Goal: Task Accomplishment & Management: Use online tool/utility

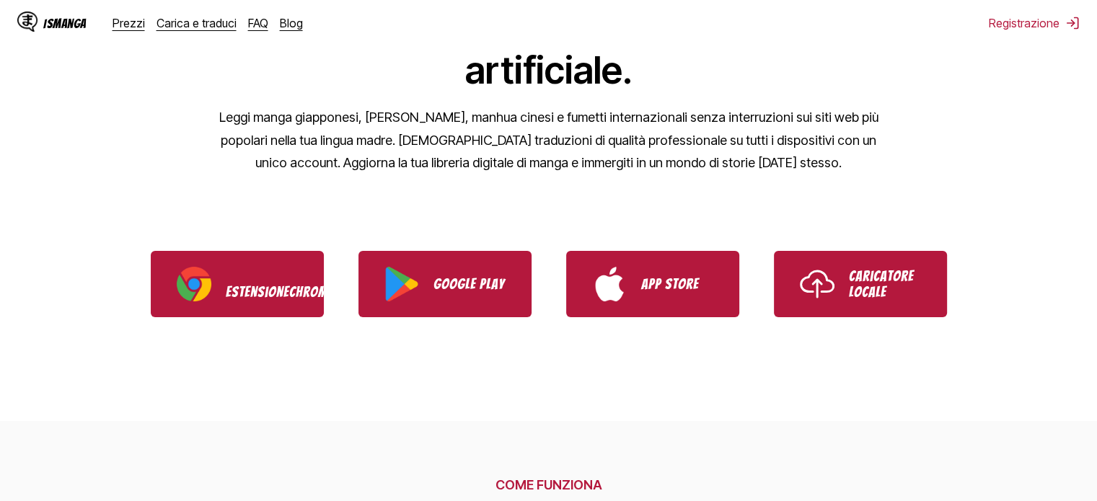
scroll to position [361, 0]
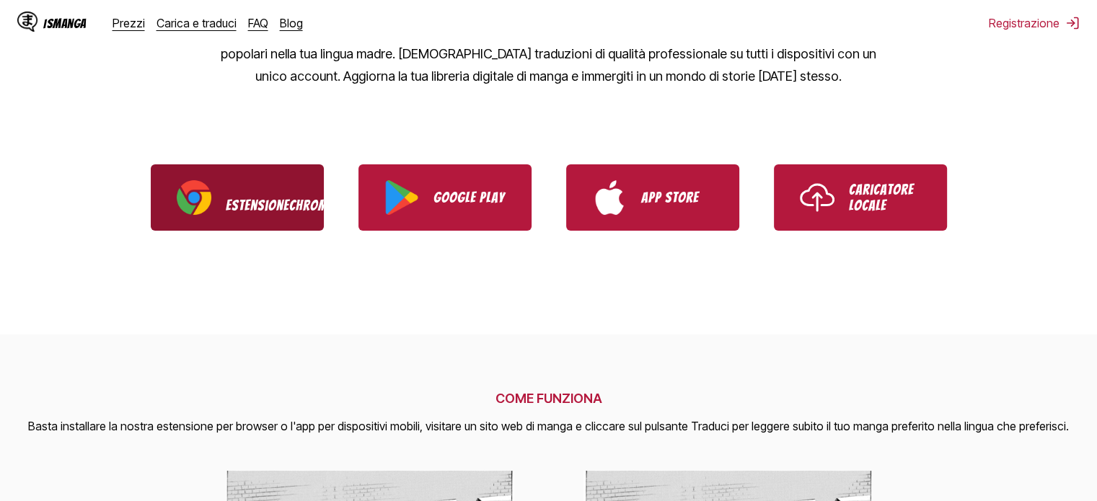
click at [239, 224] on link "Estensione Chrome" at bounding box center [237, 197] width 173 height 66
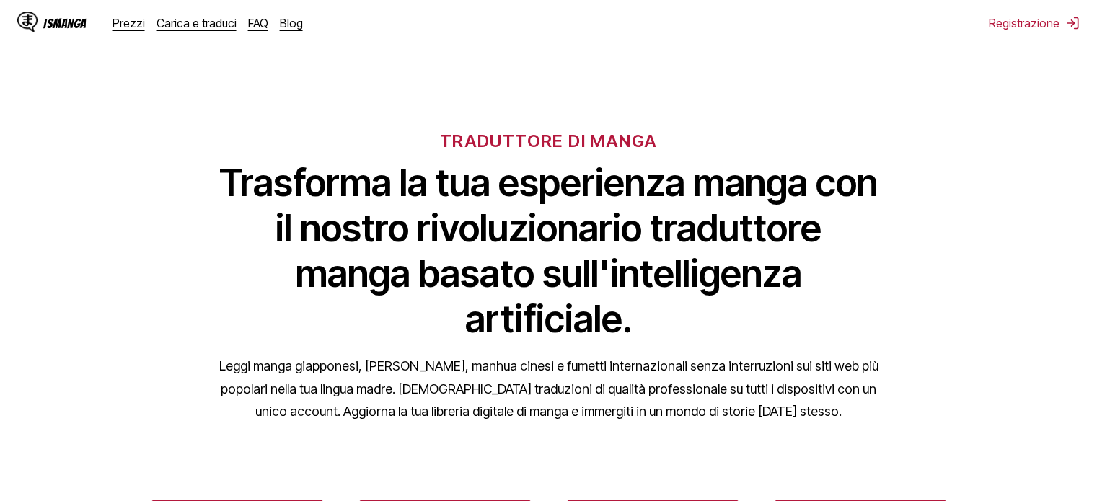
scroll to position [0, 0]
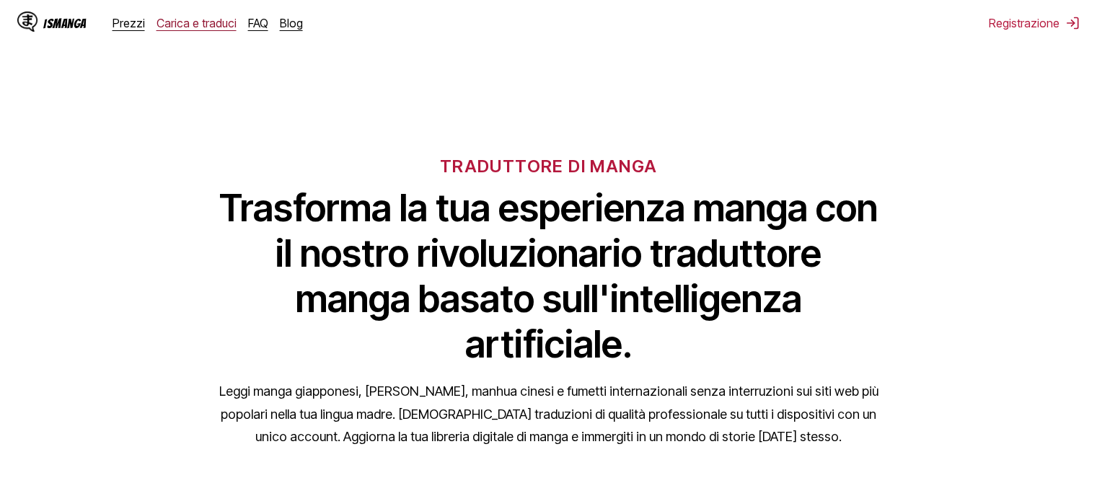
click at [173, 24] on font "Carica e traduci" at bounding box center [197, 23] width 80 height 14
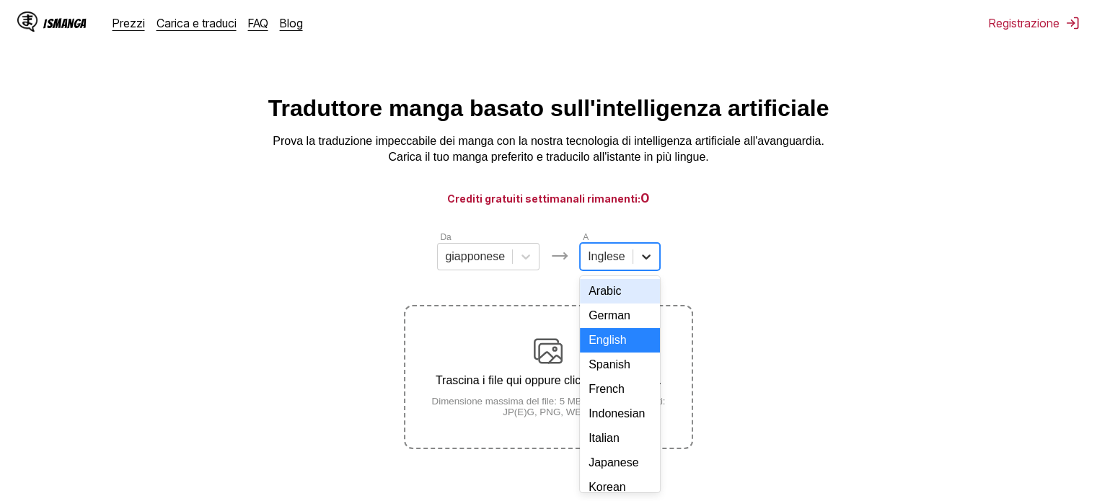
click at [653, 260] on div at bounding box center [646, 257] width 26 height 26
click at [202, 300] on section "Da giapponese A 17 risultati disponibili. Usa Su e Giù per scegliere le opzioni…" at bounding box center [549, 339] width 1074 height 219
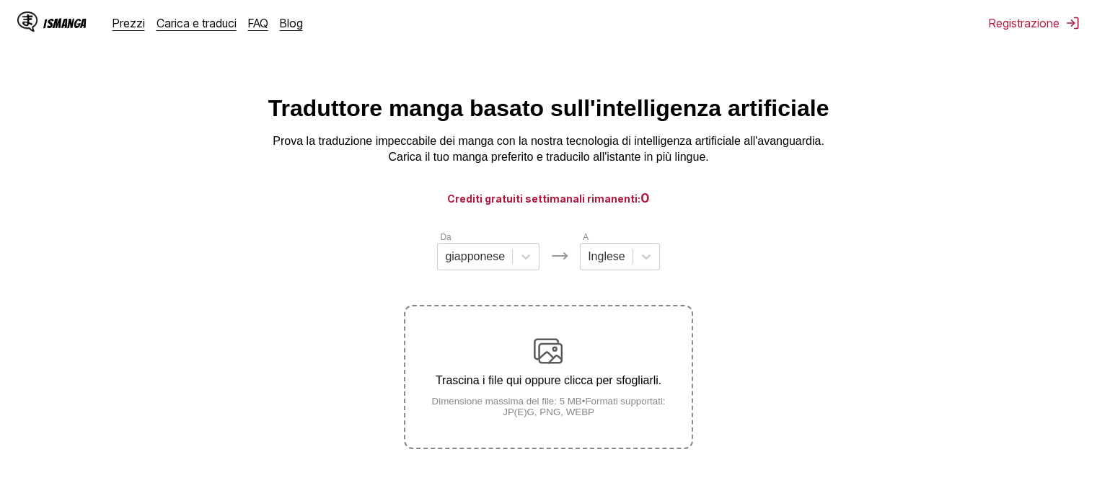
click at [550, 366] on img at bounding box center [548, 351] width 29 height 29
click at [0, 0] on input "Trascina i file qui oppure clicca per sfogliarli. Dimensione massima del file: …" at bounding box center [0, 0] width 0 height 0
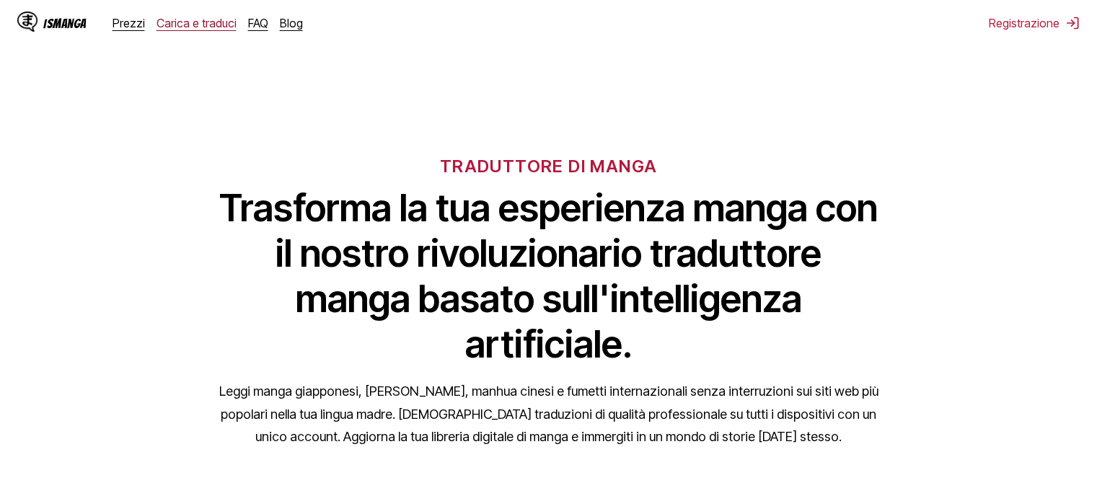
click at [173, 19] on font "Carica e traduci" at bounding box center [197, 23] width 80 height 14
